Goal: Transaction & Acquisition: Purchase product/service

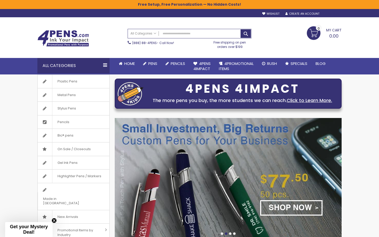
click at [335, 15] on div "Sign In" at bounding box center [333, 14] width 17 height 4
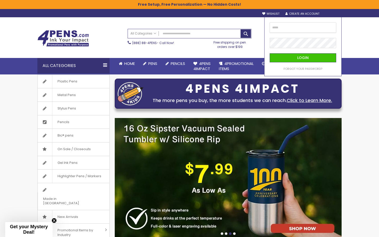
type input "**********"
click at [303, 58] on button "Login" at bounding box center [303, 57] width 67 height 9
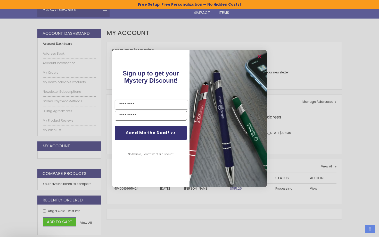
scroll to position [78, 0]
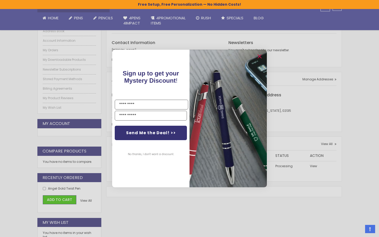
click at [365, 187] on div "Close dialog Sign up to get your Mystery Discount ! Name Email Send Me the Deal…" at bounding box center [189, 118] width 379 height 237
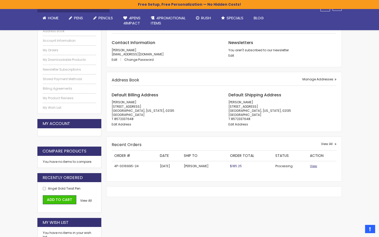
click at [313, 164] on span "View" at bounding box center [313, 166] width 7 height 4
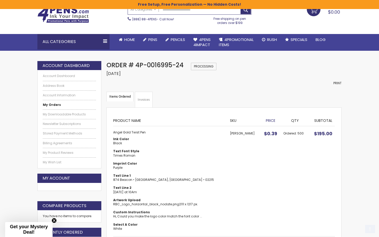
scroll to position [135, 0]
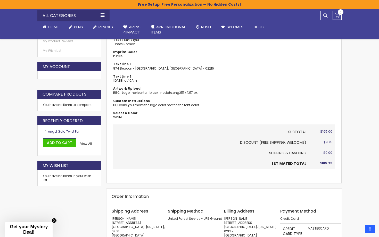
click at [50, 130] on span "Angel Gold Twist Pen" at bounding box center [64, 131] width 32 height 4
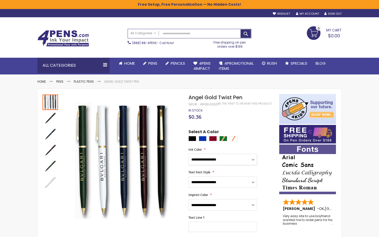
select select "***"
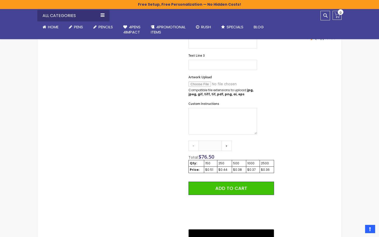
scroll to position [205, 0]
click at [226, 145] on link "+" at bounding box center [227, 146] width 10 height 10
click at [194, 144] on link "-" at bounding box center [193, 146] width 10 height 10
type input "***"
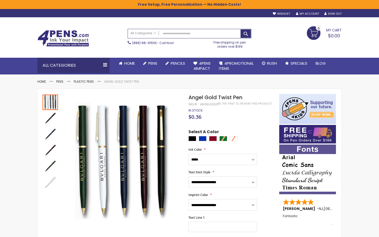
scroll to position [0, 0]
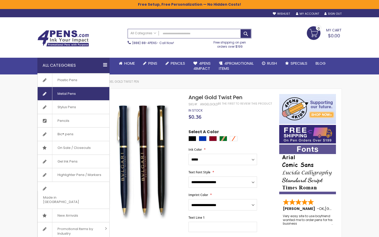
click at [86, 98] on link "Metal Pens" at bounding box center [74, 93] width 72 height 13
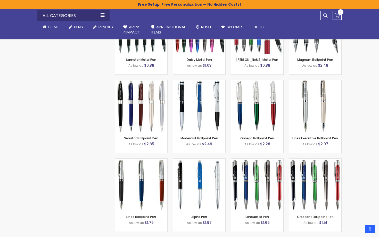
scroll to position [721, 0]
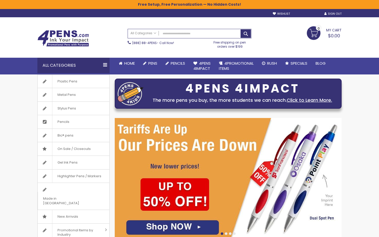
click at [312, 15] on link "My Account" at bounding box center [307, 14] width 23 height 4
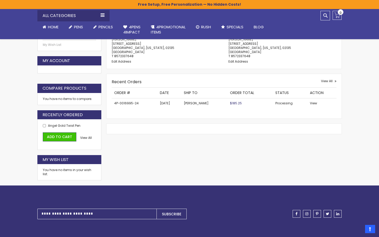
scroll to position [138, 0]
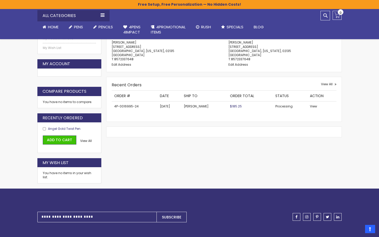
click at [67, 127] on span "Angel Gold Twist Pen" at bounding box center [64, 129] width 32 height 4
